Goal: Navigation & Orientation: Find specific page/section

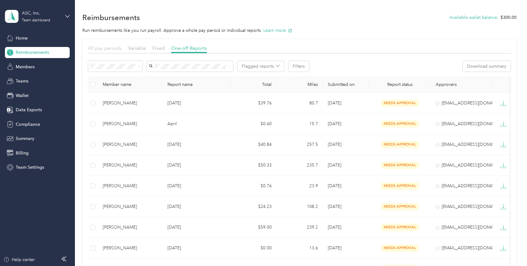
click at [119, 48] on span "All pay periods" at bounding box center [105, 48] width 34 height 6
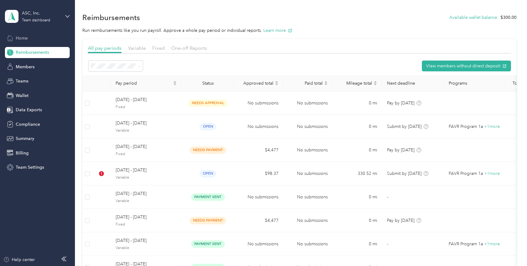
click at [33, 39] on div "Home" at bounding box center [37, 37] width 65 height 11
